Goal: Task Accomplishment & Management: Complete application form

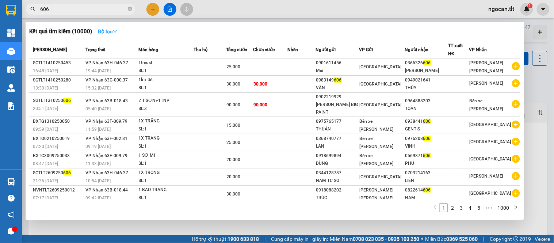
click at [117, 29] on icon "down" at bounding box center [114, 31] width 5 height 5
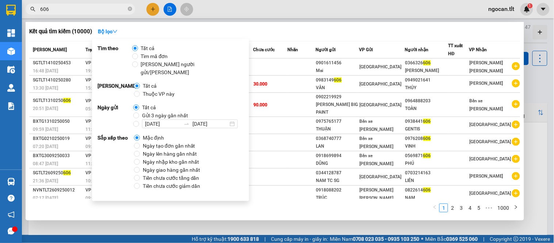
click at [94, 7] on input "606" at bounding box center [83, 9] width 86 height 8
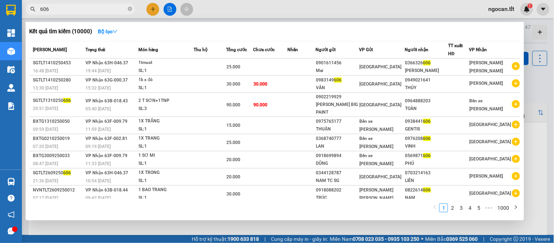
click at [94, 7] on input "606" at bounding box center [83, 9] width 86 height 8
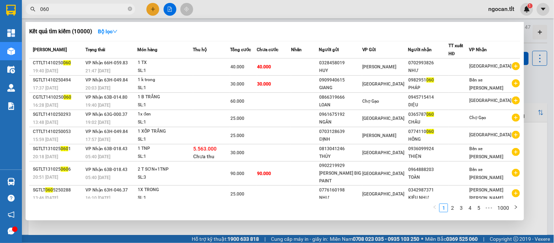
type input "060"
click at [104, 23] on div "Kết quả [PERSON_NAME] ( 10000 ) Bộ lọc Mã ĐH Trạng thái Món hàng Thu hộ Tổng [P…" at bounding box center [275, 121] width 498 height 198
click at [117, 32] on icon "down" at bounding box center [114, 31] width 5 height 5
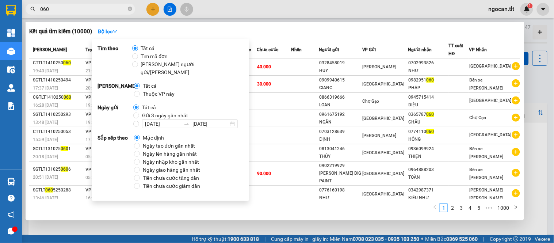
click at [131, 105] on strong "Ngày gửi" at bounding box center [115, 115] width 36 height 25
click at [136, 112] on input "Gửi 3 ngày gần nhất" at bounding box center [136, 115] width 6 height 6
radio input "true"
radio input "false"
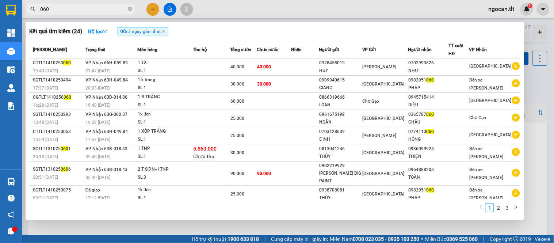
drag, startPoint x: 250, startPoint y: 24, endPoint x: 255, endPoint y: 23, distance: 4.9
click at [250, 24] on div "Kết quả [PERSON_NAME] ( 24 ) Bộ lọc Gửi 3 ngày gần nhất Mã ĐH Trạng thái Món hà…" at bounding box center [275, 121] width 498 height 198
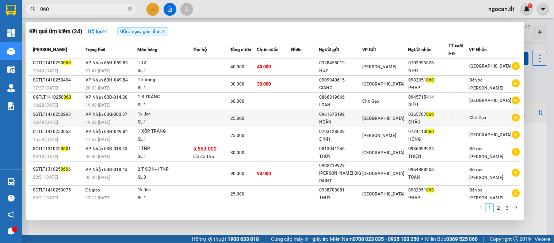
click at [315, 116] on td at bounding box center [305, 118] width 28 height 17
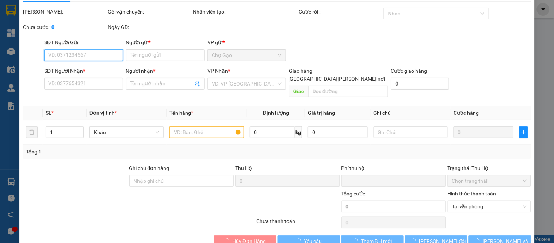
type input "0961675192"
type input "NGÂN"
type input "0365787060"
type input "CHÂU"
type input "0"
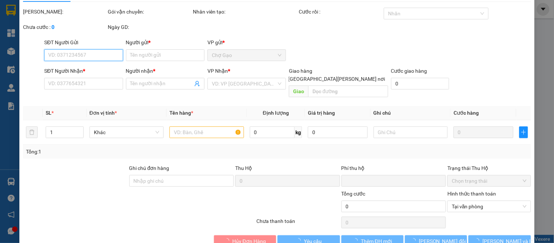
type input "25.000"
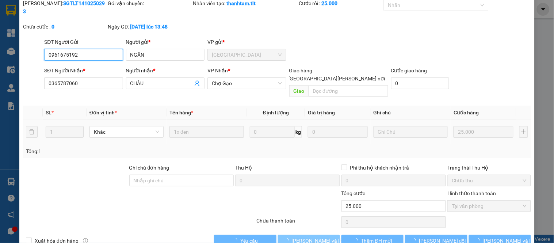
scroll to position [28, 0]
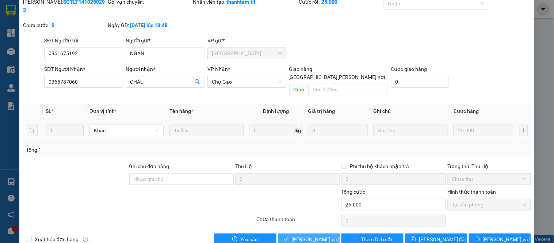
click at [302, 233] on button "[PERSON_NAME] và [PERSON_NAME] hàng" at bounding box center [309, 239] width 62 height 12
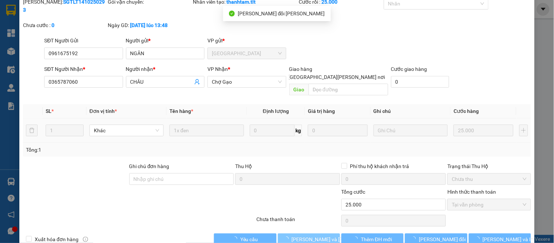
scroll to position [0, 0]
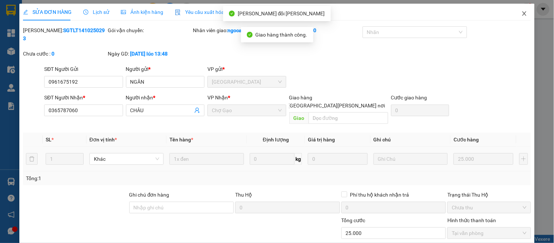
click at [523, 8] on span "Close" at bounding box center [524, 14] width 20 height 20
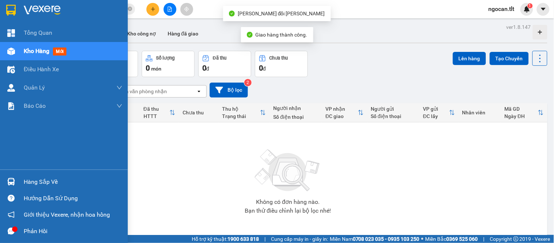
click at [0, 13] on div at bounding box center [64, 12] width 128 height 24
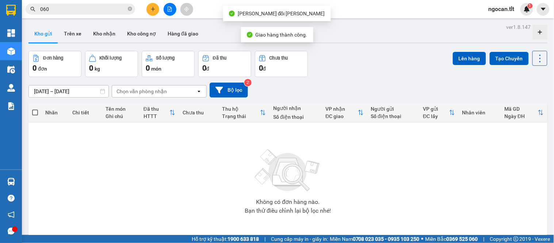
click at [130, 9] on icon "close-circle" at bounding box center [130, 9] width 4 height 4
